Goal: Task Accomplishment & Management: Manage account settings

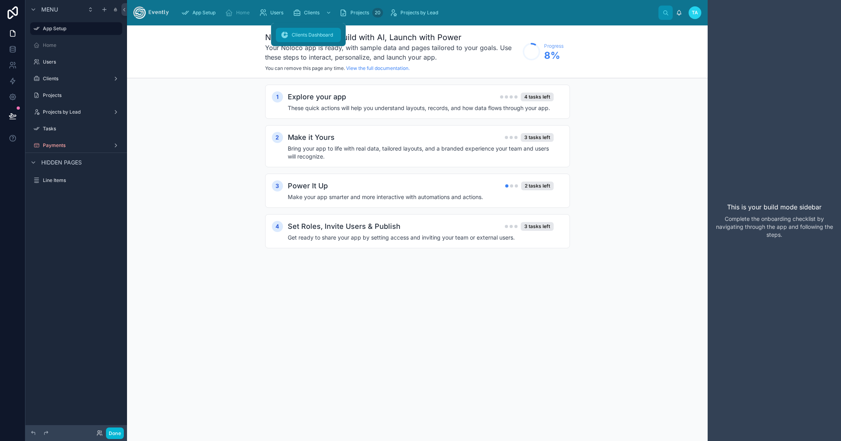
click at [301, 35] on span "Clients Dashboard" at bounding box center [312, 35] width 41 height 6
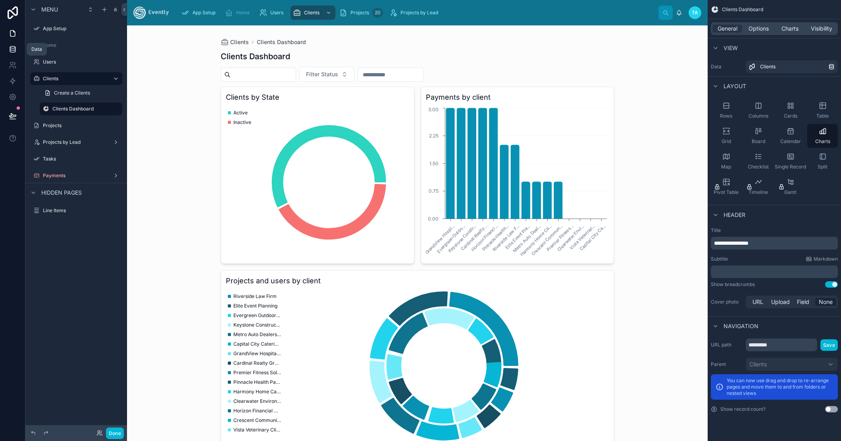
click at [11, 49] on icon at bounding box center [13, 49] width 8 height 8
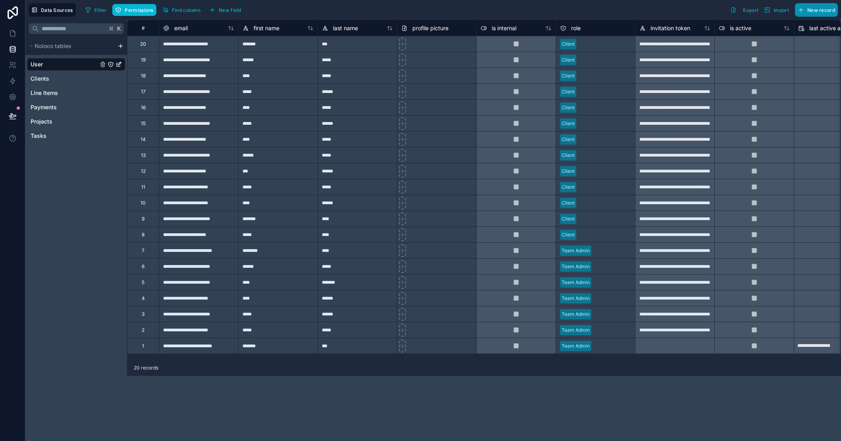
click at [812, 14] on button "New record" at bounding box center [816, 10] width 43 height 14
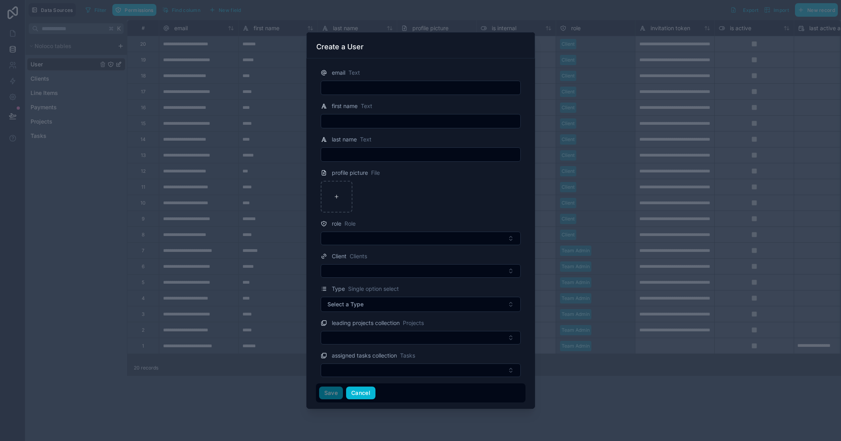
click at [355, 394] on button "Cancel" at bounding box center [360, 392] width 29 height 13
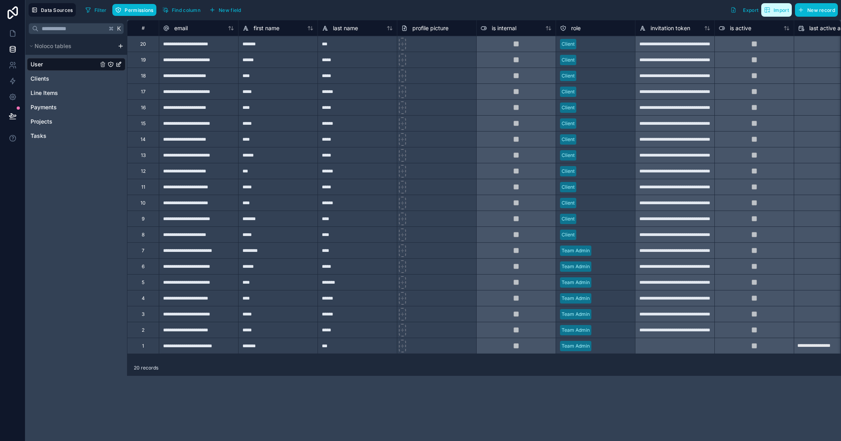
click at [778, 11] on span "Import" at bounding box center [781, 10] width 15 height 6
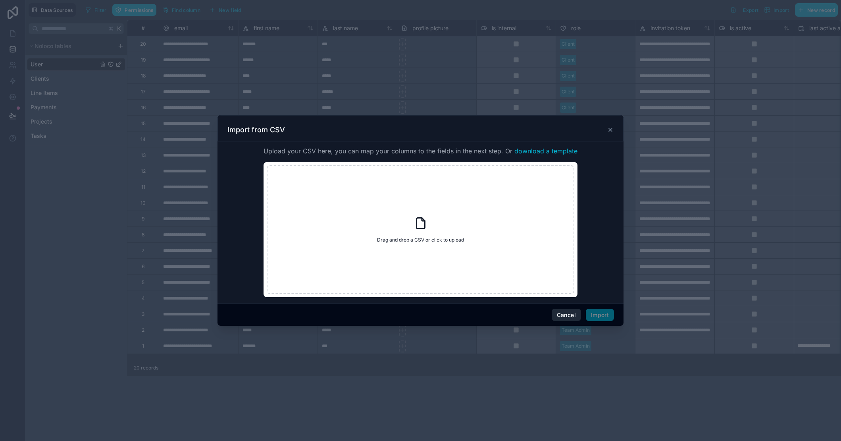
click at [567, 320] on button "Cancel" at bounding box center [566, 315] width 29 height 13
